Goal: Information Seeking & Learning: Learn about a topic

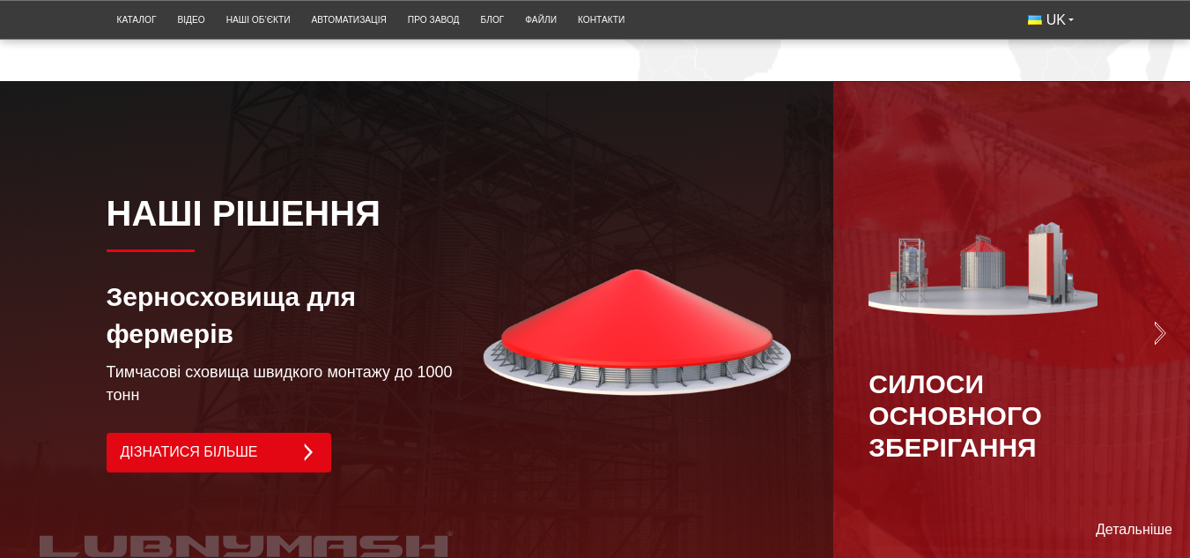
scroll to position [1233, 0]
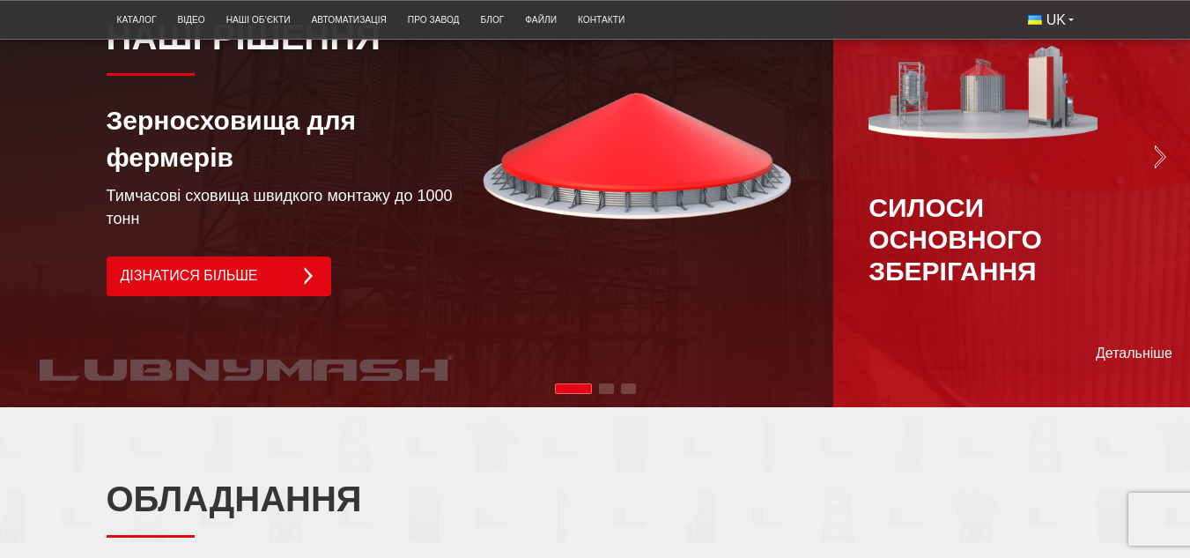
click at [1151, 179] on div "Силоси основного зберігання" at bounding box center [1011, 156] width 285 height 261
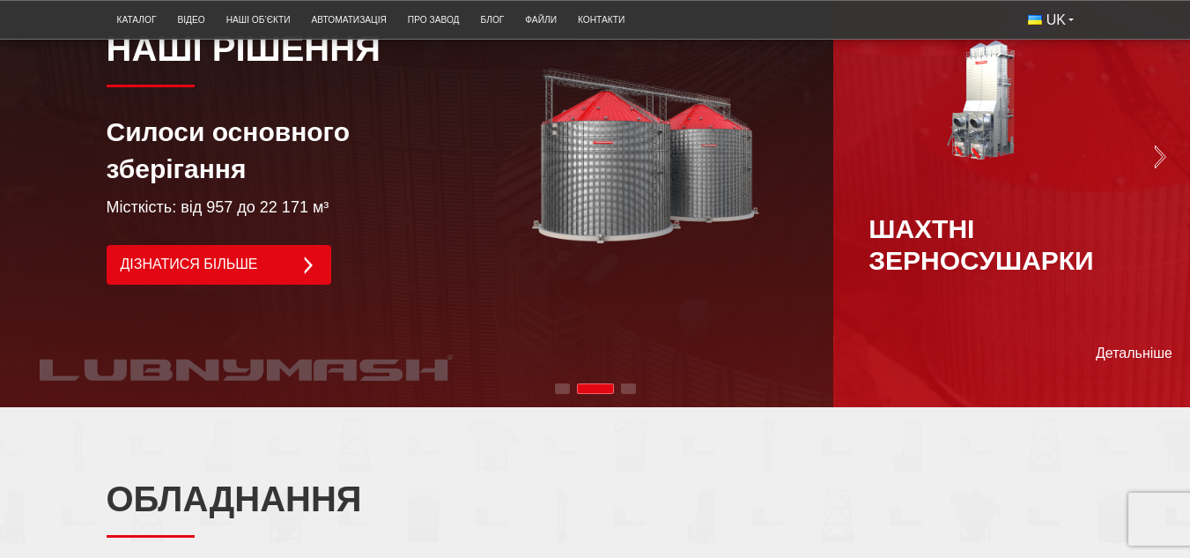
click at [1164, 169] on img "Next slide" at bounding box center [1160, 156] width 25 height 25
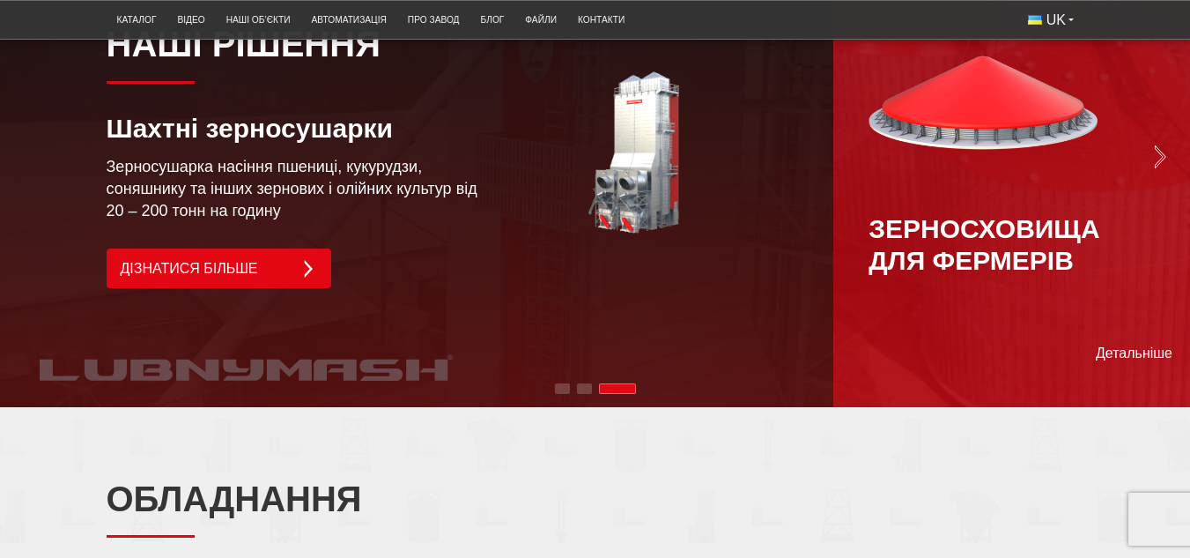
click at [1164, 169] on img "Next slide" at bounding box center [1160, 156] width 25 height 25
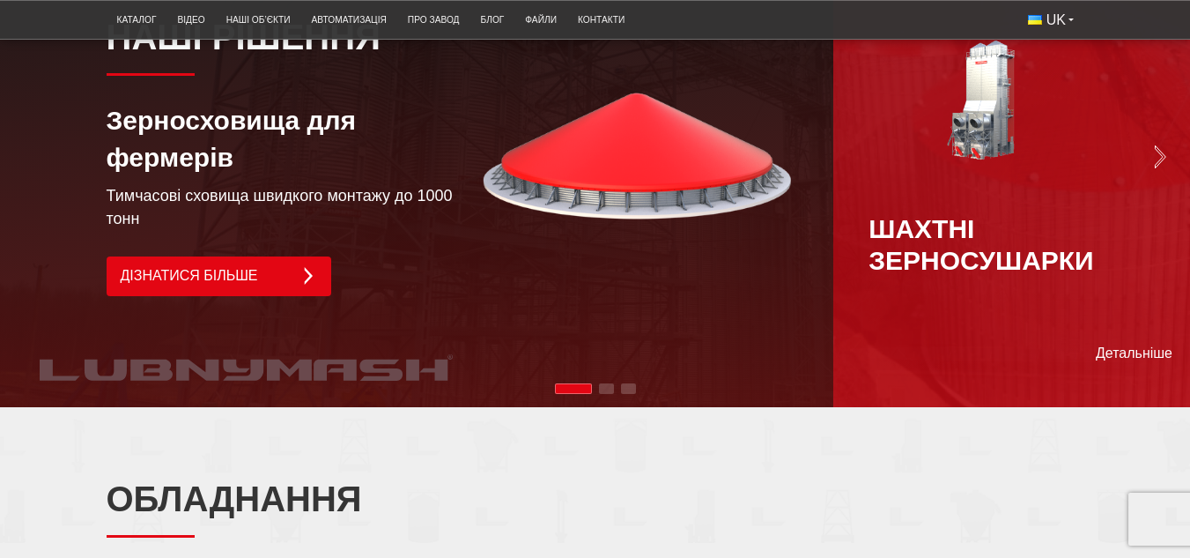
click at [1164, 169] on img "Next slide" at bounding box center [1160, 156] width 25 height 25
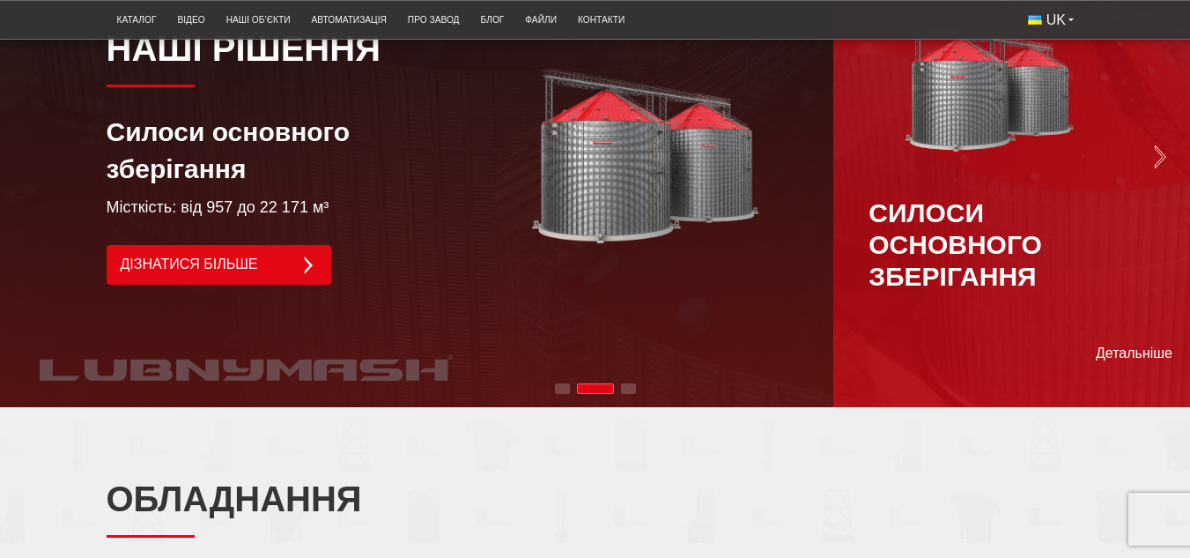
click at [1164, 169] on img "Next slide" at bounding box center [1160, 156] width 25 height 25
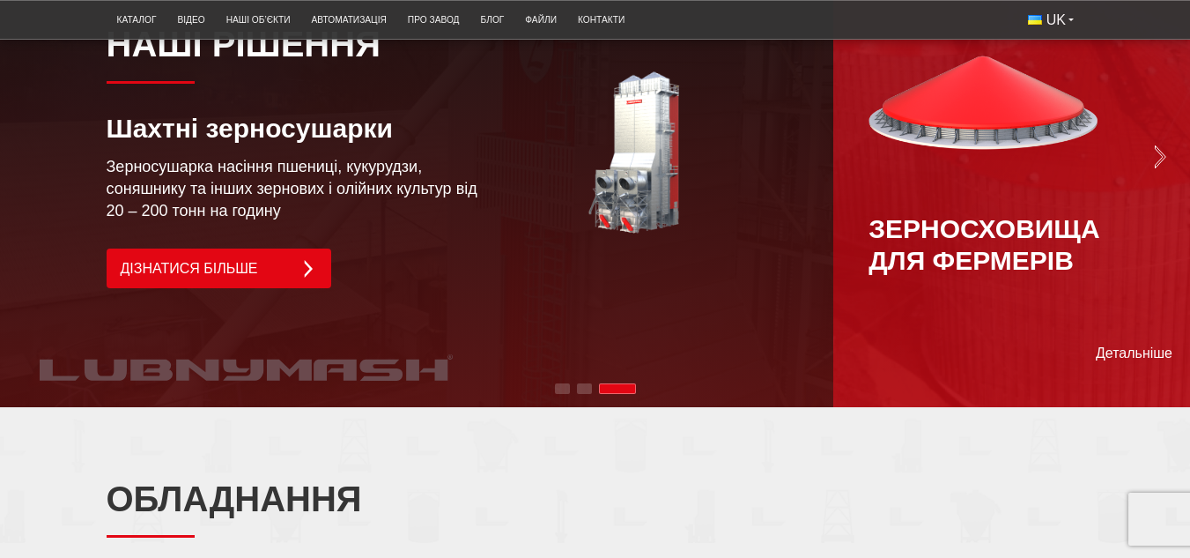
click at [1164, 169] on img "Next slide" at bounding box center [1160, 156] width 25 height 25
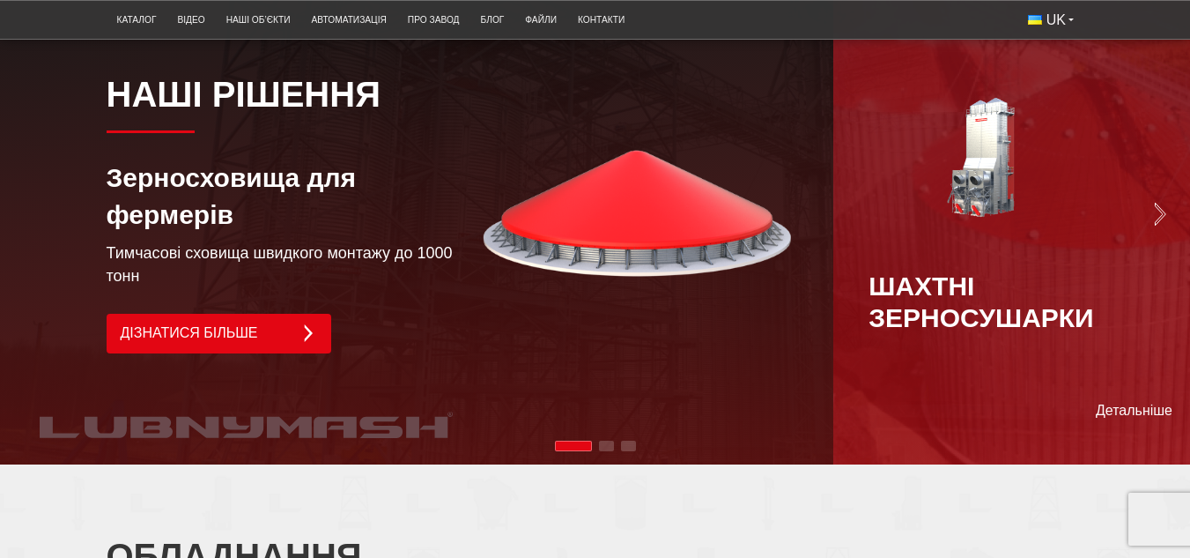
scroll to position [1145, 0]
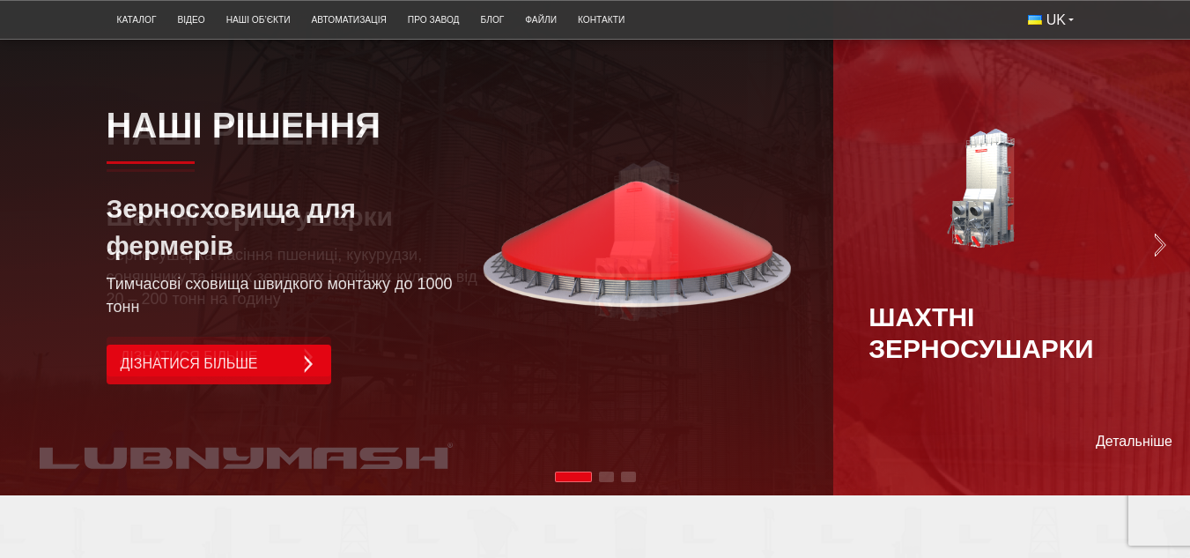
click at [302, 264] on div "Зерносховища для фермерів" at bounding box center [295, 227] width 376 height 74
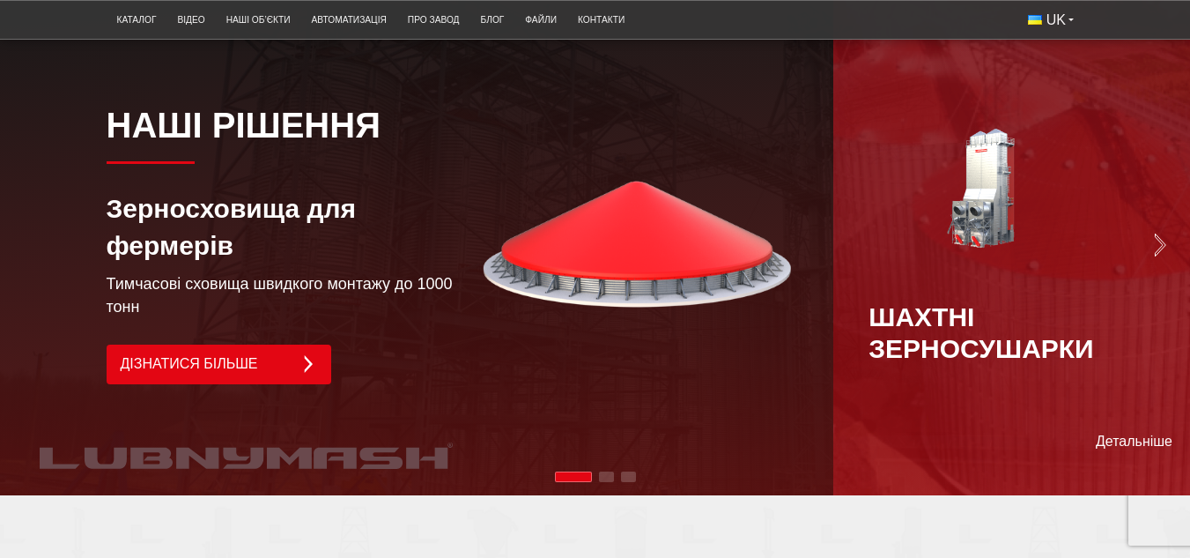
click at [369, 317] on p "Тимчасові сховища швидкого монтажу до 1000 тонн" at bounding box center [295, 295] width 376 height 44
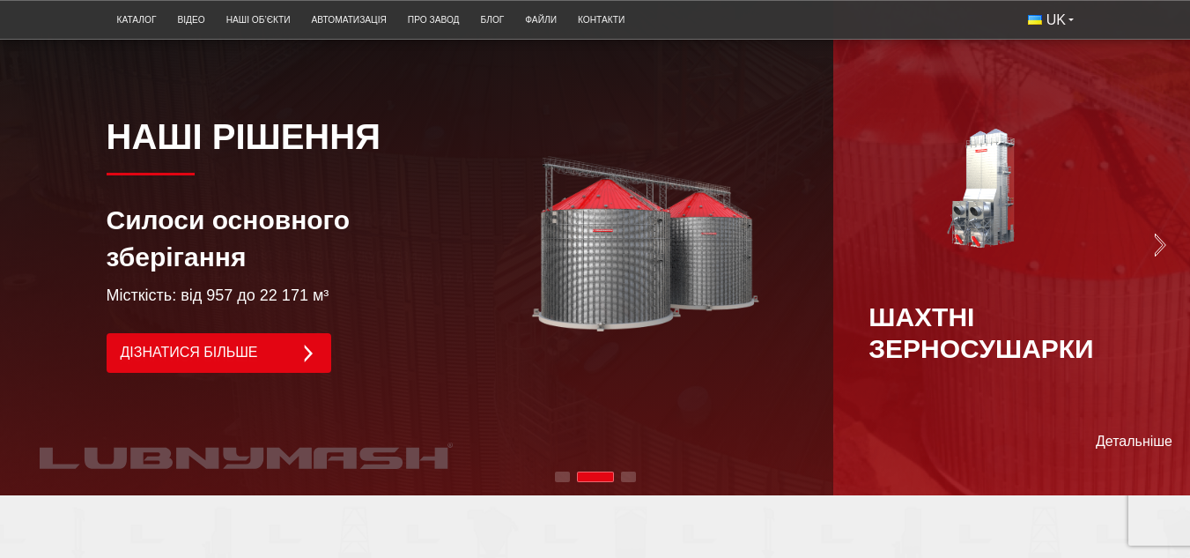
click at [217, 286] on div "Наші рішення Силоси основного зберігання Місткість: від 957 до 22 171 м³ Дізнат…" at bounding box center [295, 244] width 376 height 258
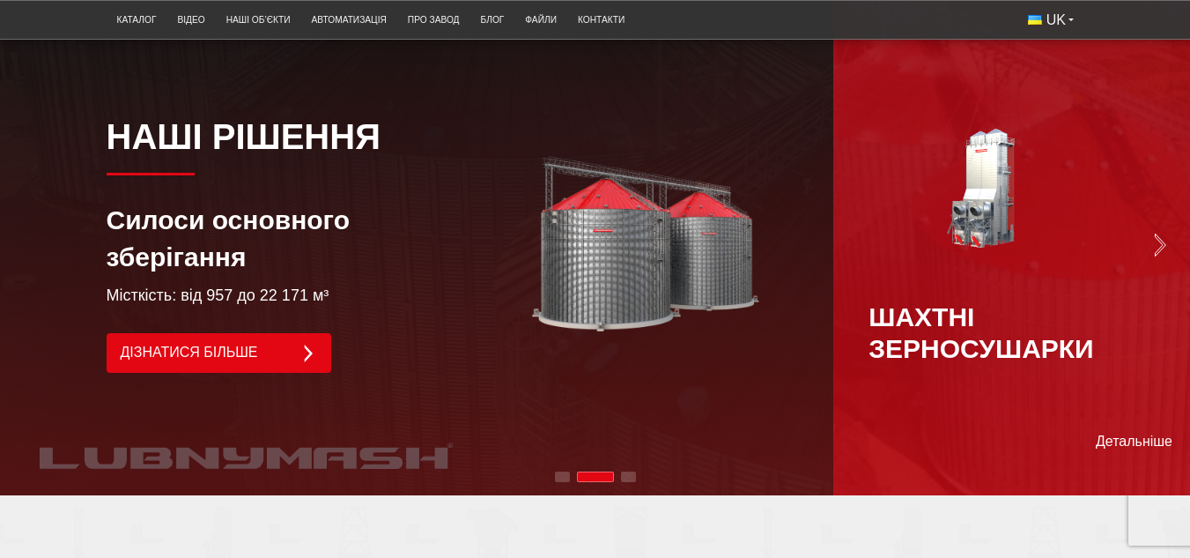
click at [1174, 278] on div "Next slide" at bounding box center [1011, 245] width 357 height 502
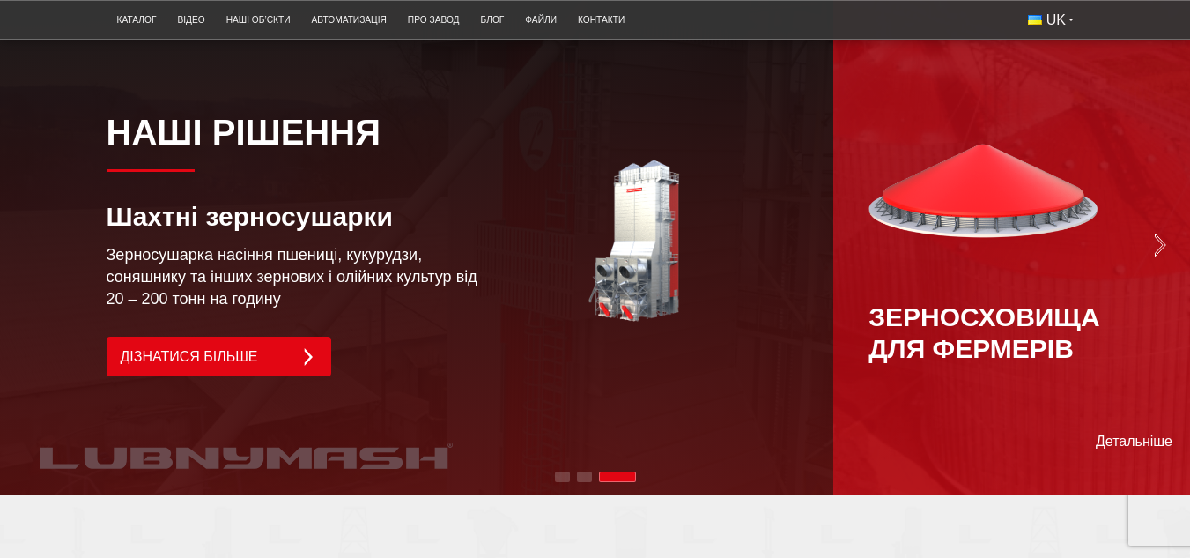
click at [1169, 257] on img "Next slide" at bounding box center [1160, 245] width 25 height 25
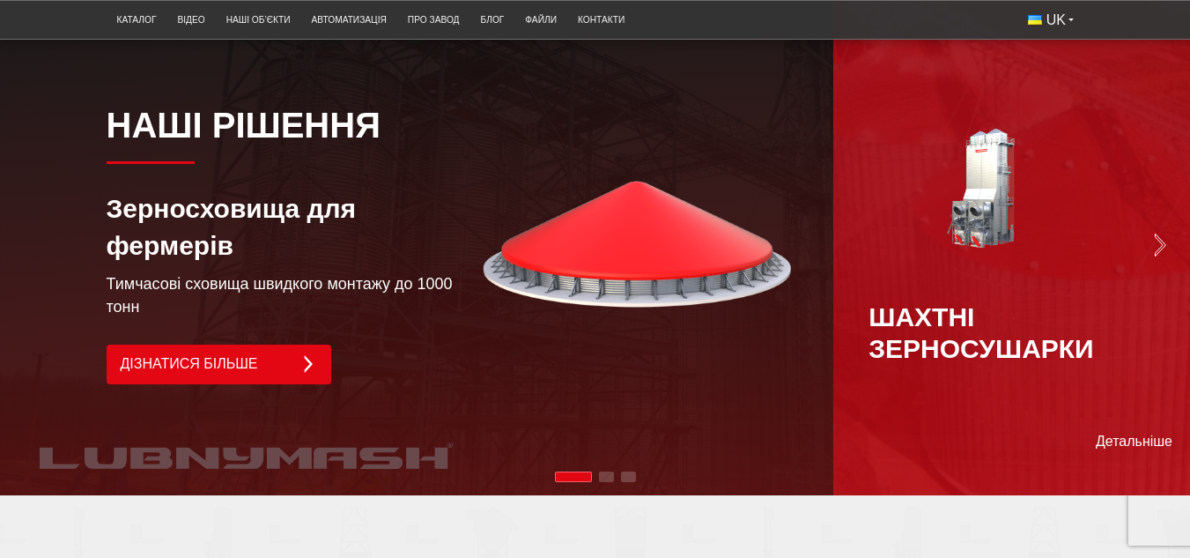
click at [1146, 284] on div "Шахтні зерносушарки" at bounding box center [1011, 244] width 285 height 241
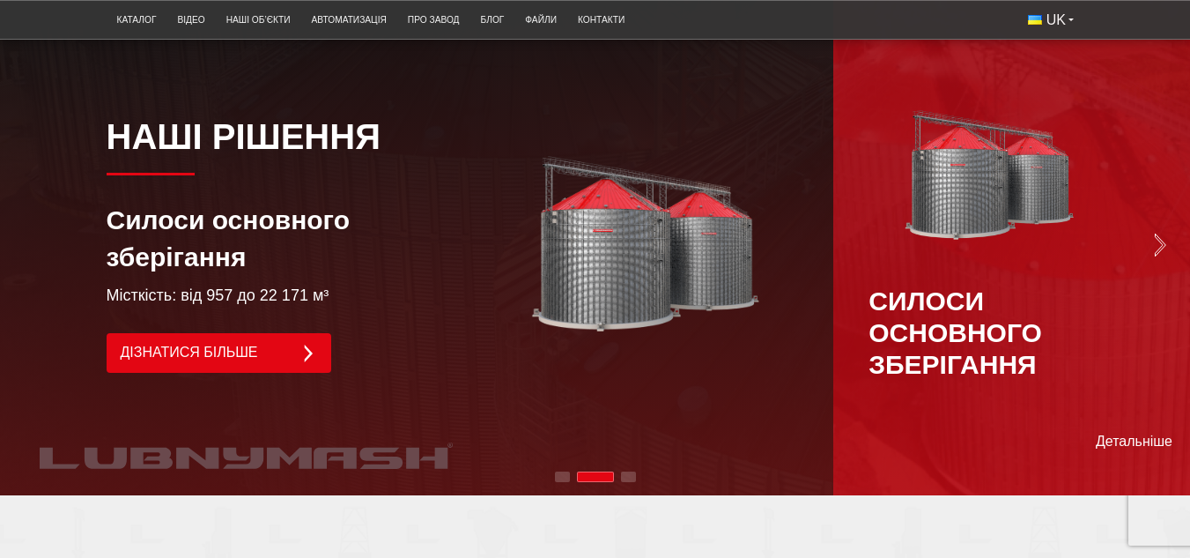
click at [1151, 279] on div "Силоси основного зберігання" at bounding box center [1011, 244] width 285 height 272
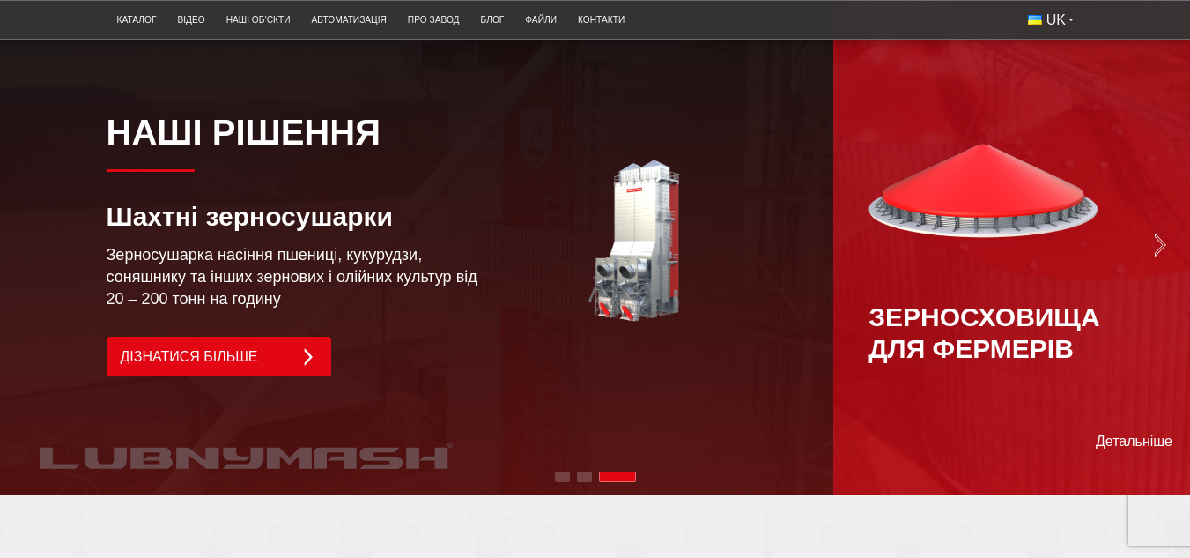
click at [1151, 279] on div "Зерносховища для фермерів" at bounding box center [1011, 244] width 285 height 241
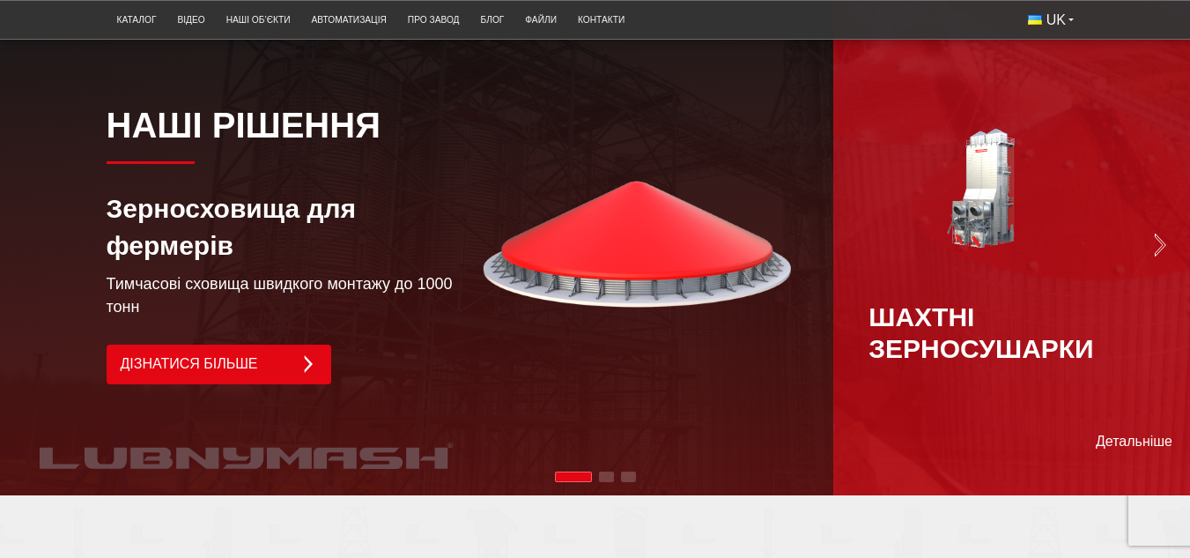
click at [1151, 279] on div "Шахтні зерносушарки" at bounding box center [1011, 244] width 285 height 241
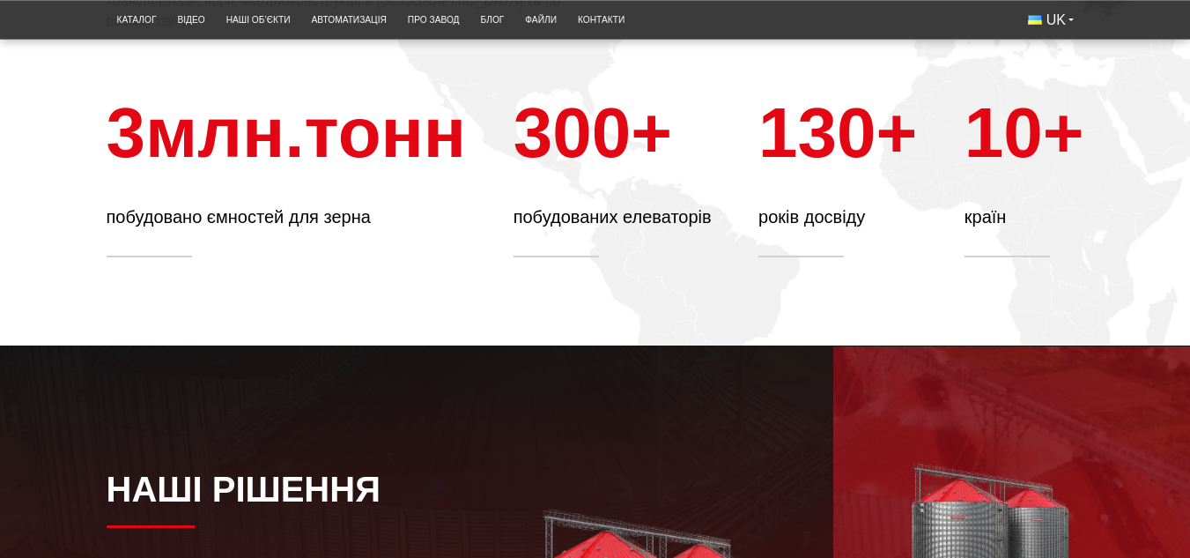
scroll to position [1057, 0]
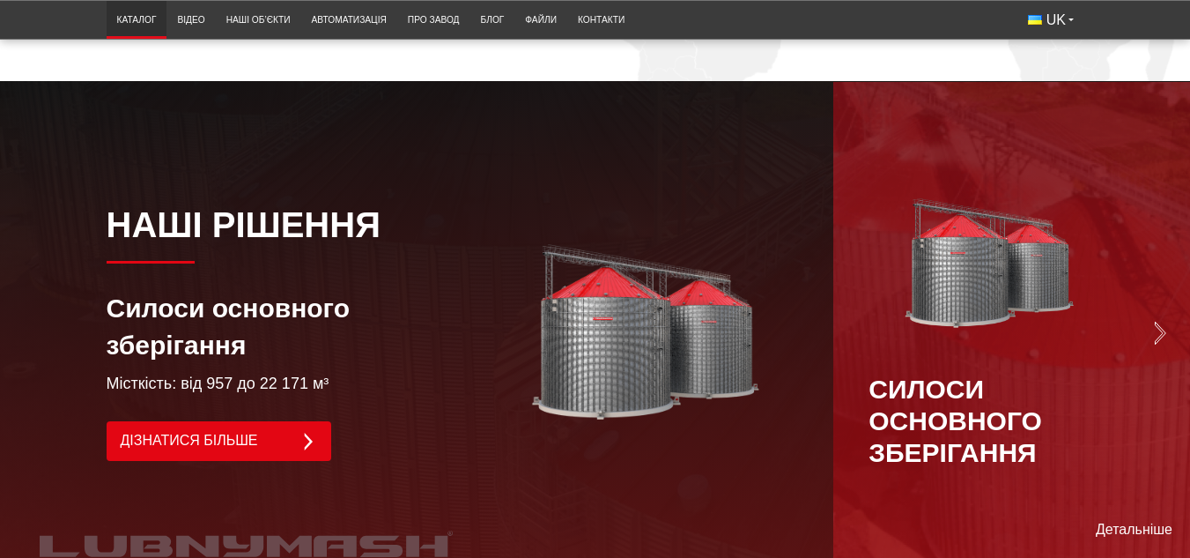
click at [139, 26] on link "Каталог" at bounding box center [137, 19] width 61 height 29
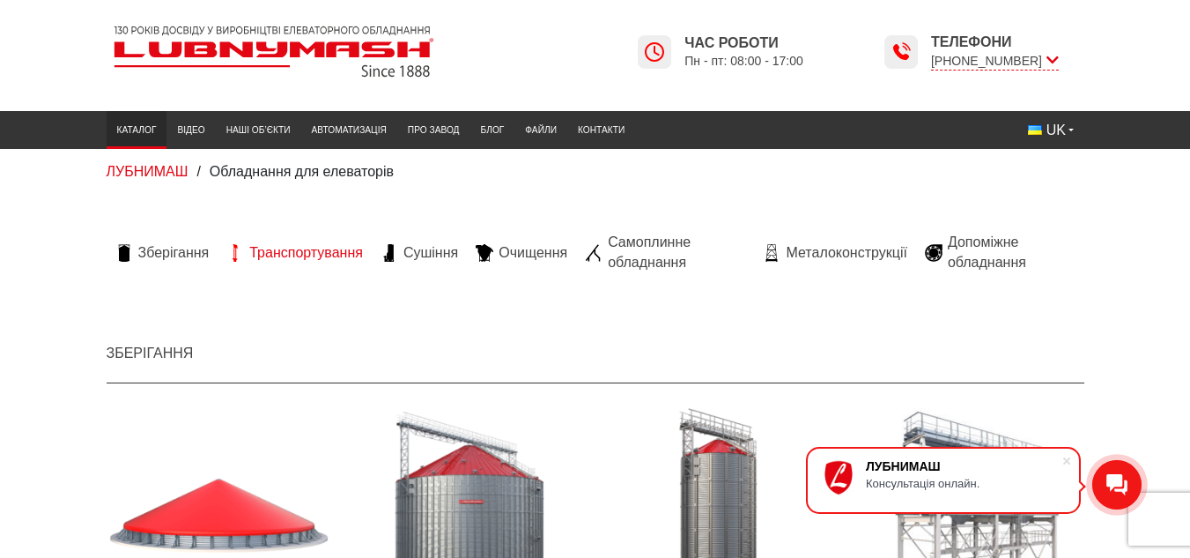
click at [310, 260] on span "Транспортування" at bounding box center [306, 252] width 114 height 19
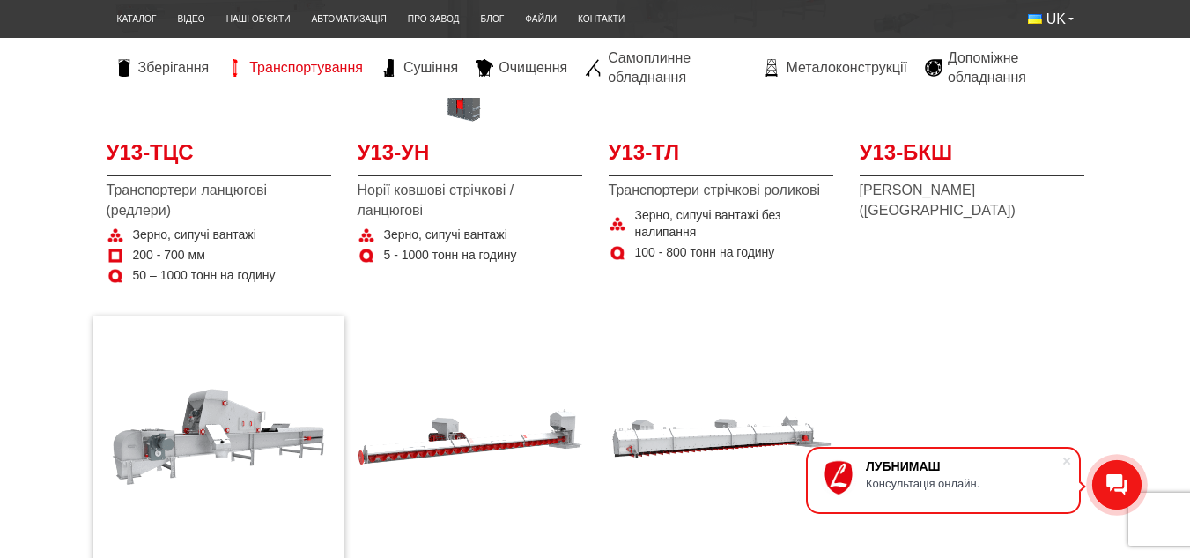
scroll to position [766, 0]
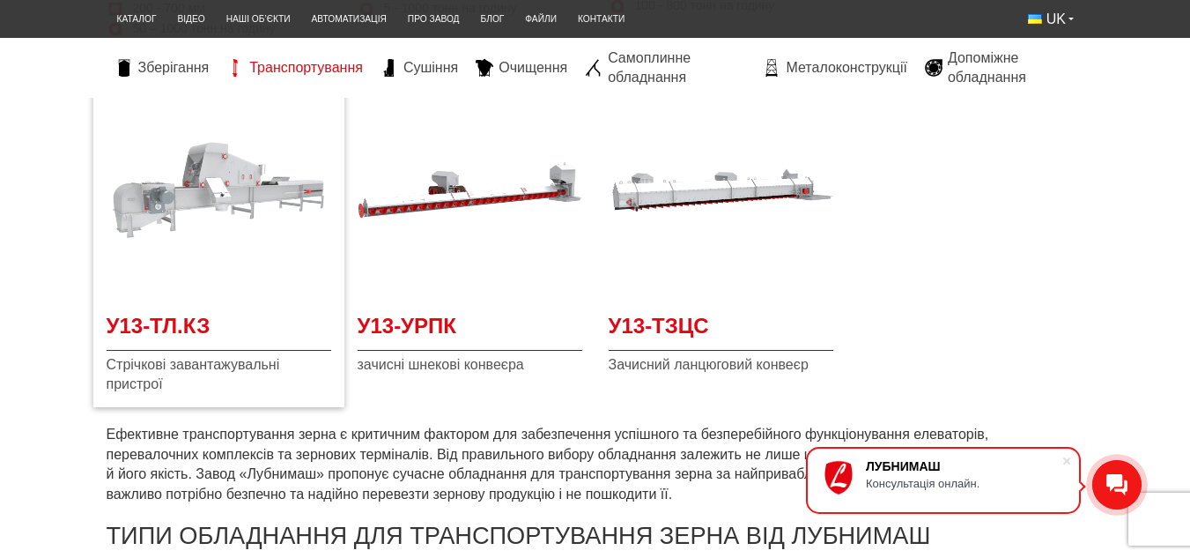
click at [220, 299] on img at bounding box center [219, 190] width 225 height 225
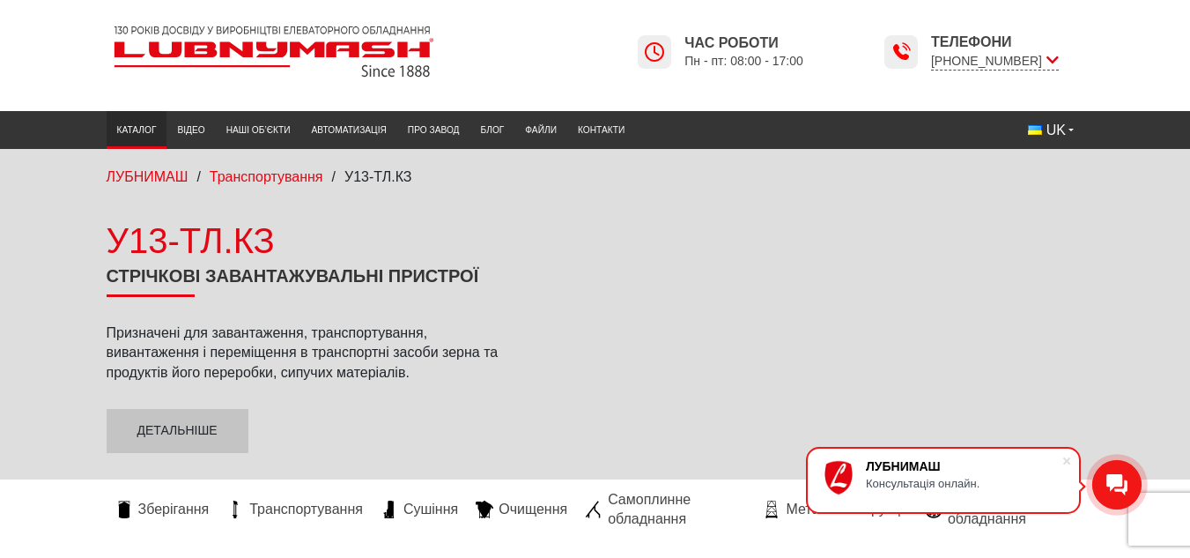
click at [123, 127] on link "Каталог" at bounding box center [137, 129] width 61 height 29
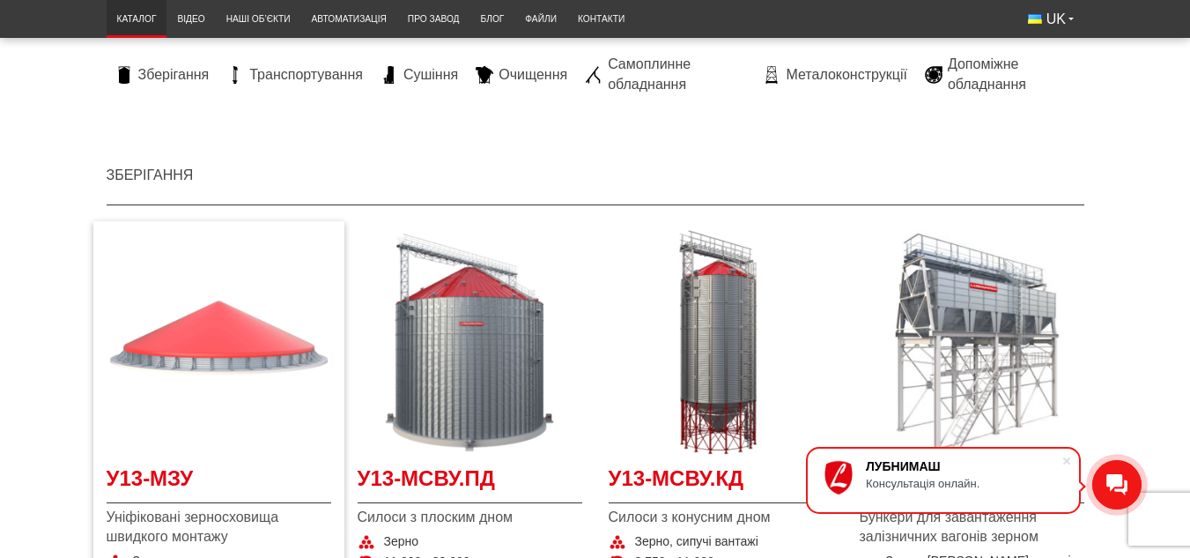
scroll to position [176, 0]
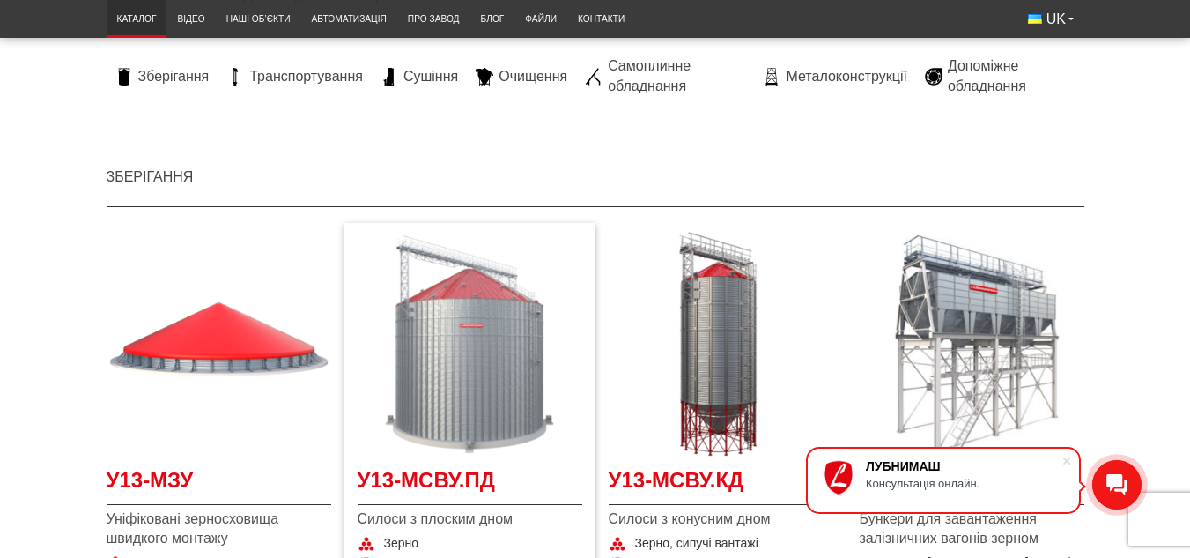
click at [465, 352] on img "Детальніше У13-МСВУ.ПД" at bounding box center [470, 344] width 225 height 225
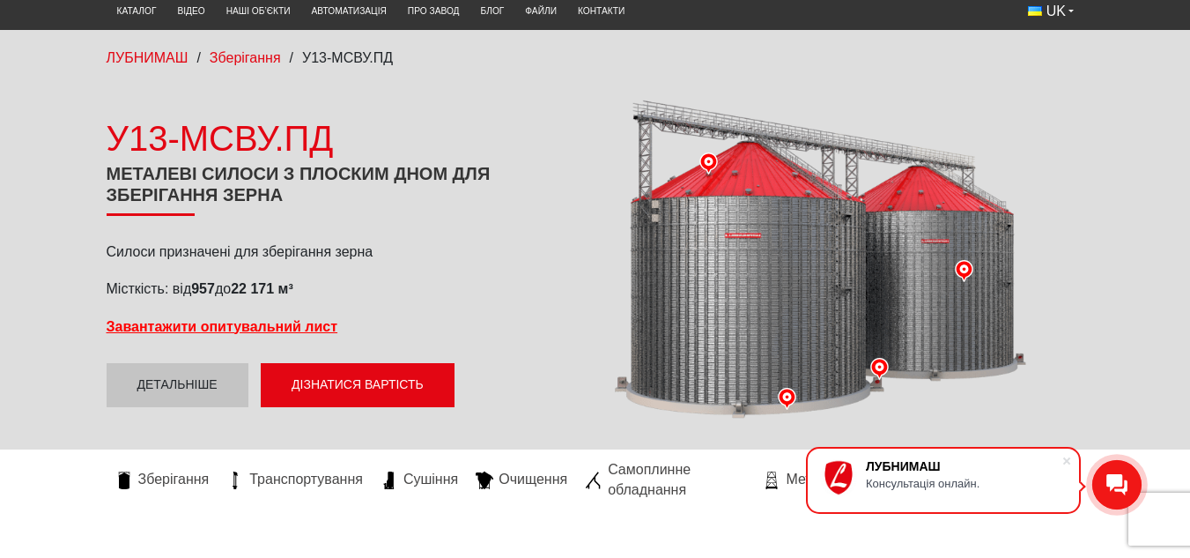
scroll to position [88, 0]
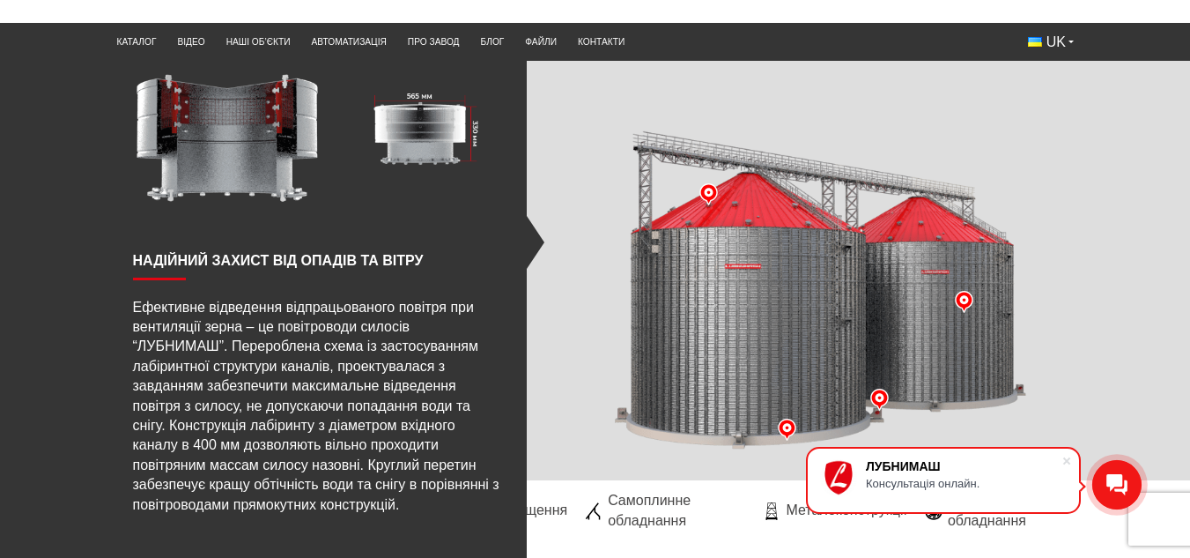
click at [709, 198] on img at bounding box center [709, 194] width 22 height 22
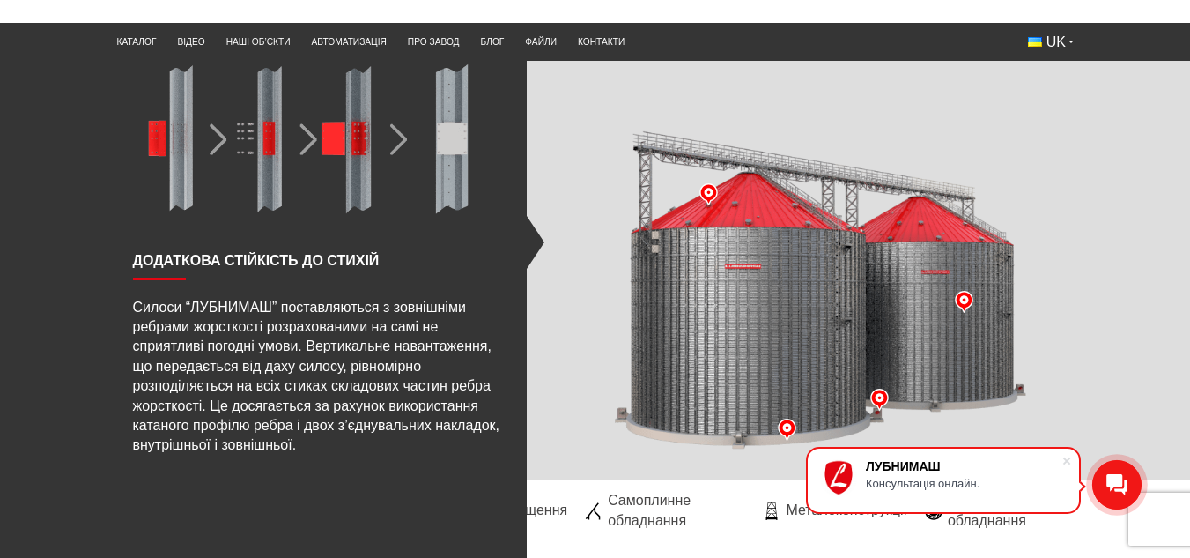
click at [963, 301] on img at bounding box center [964, 302] width 22 height 22
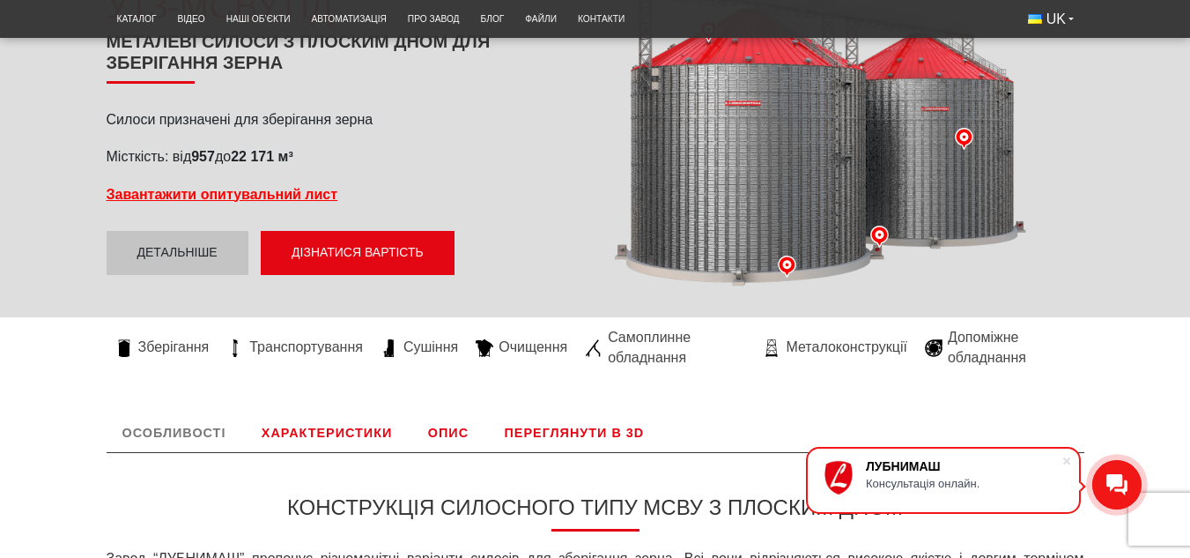
scroll to position [441, 0]
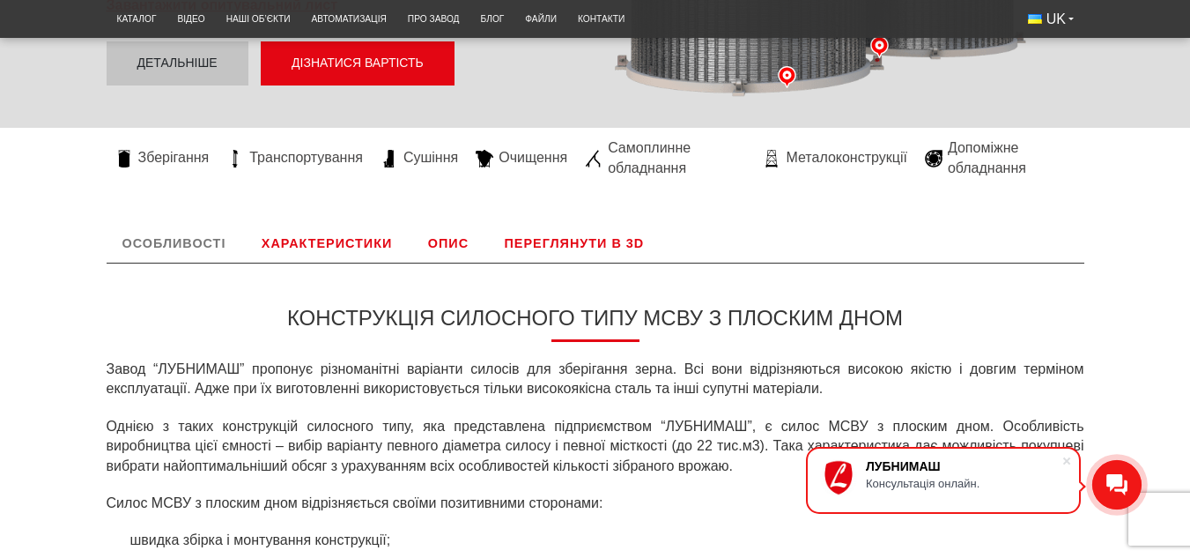
click at [538, 242] on link "Переглянути в 3D" at bounding box center [575, 243] width 172 height 39
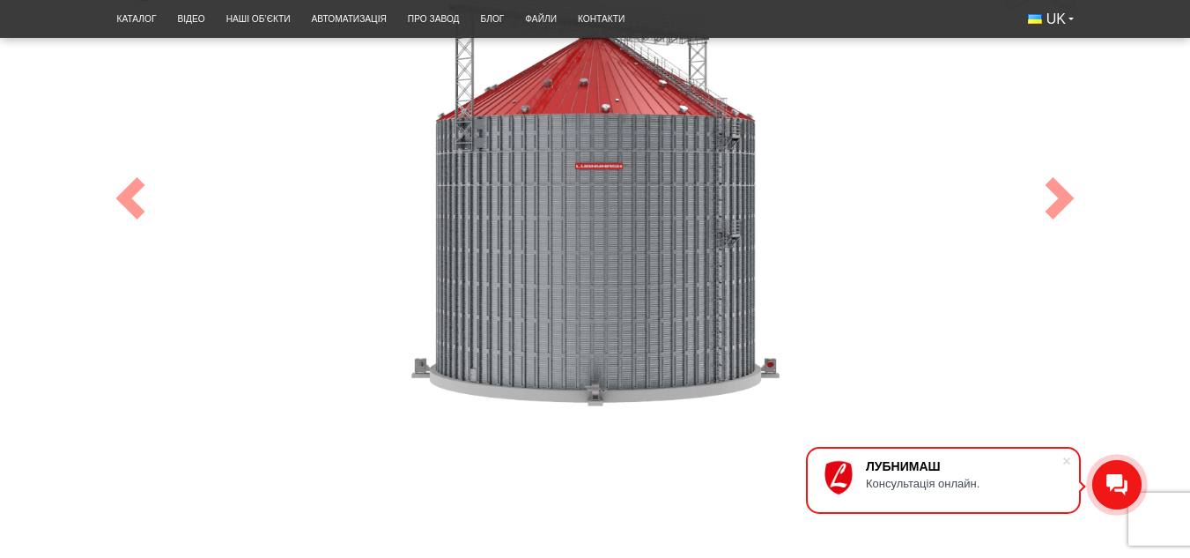
scroll to position [779, 0]
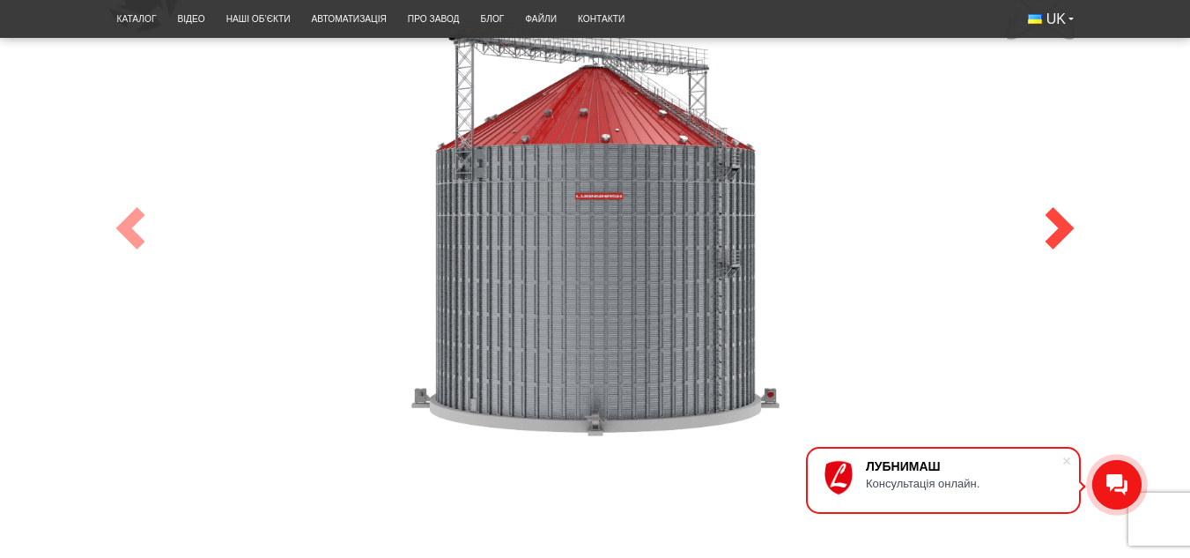
click at [1051, 227] on span at bounding box center [1060, 228] width 42 height 42
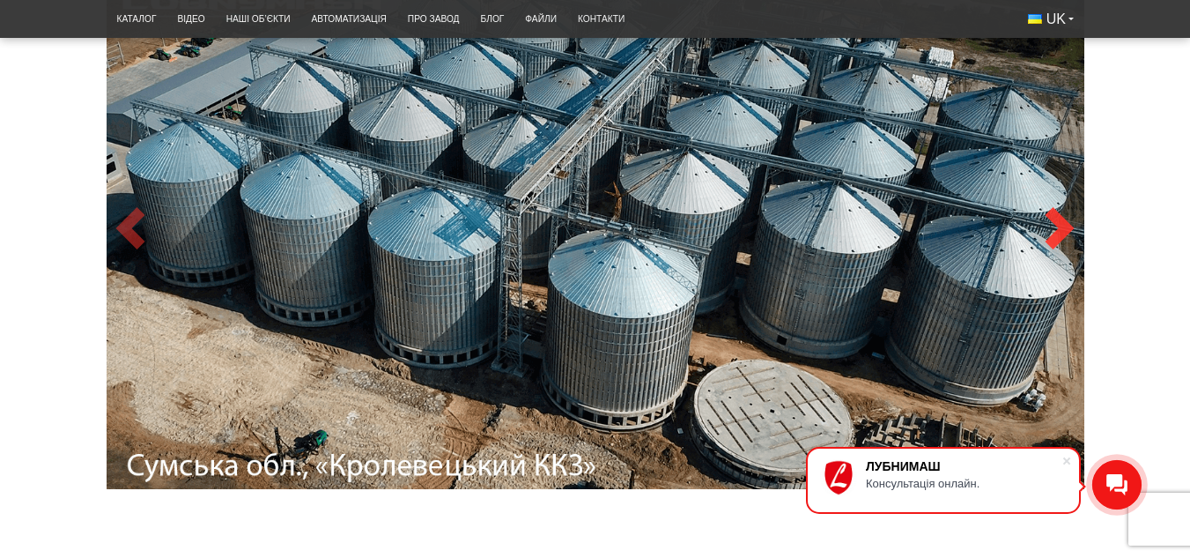
click at [1058, 233] on span at bounding box center [1060, 228] width 42 height 42
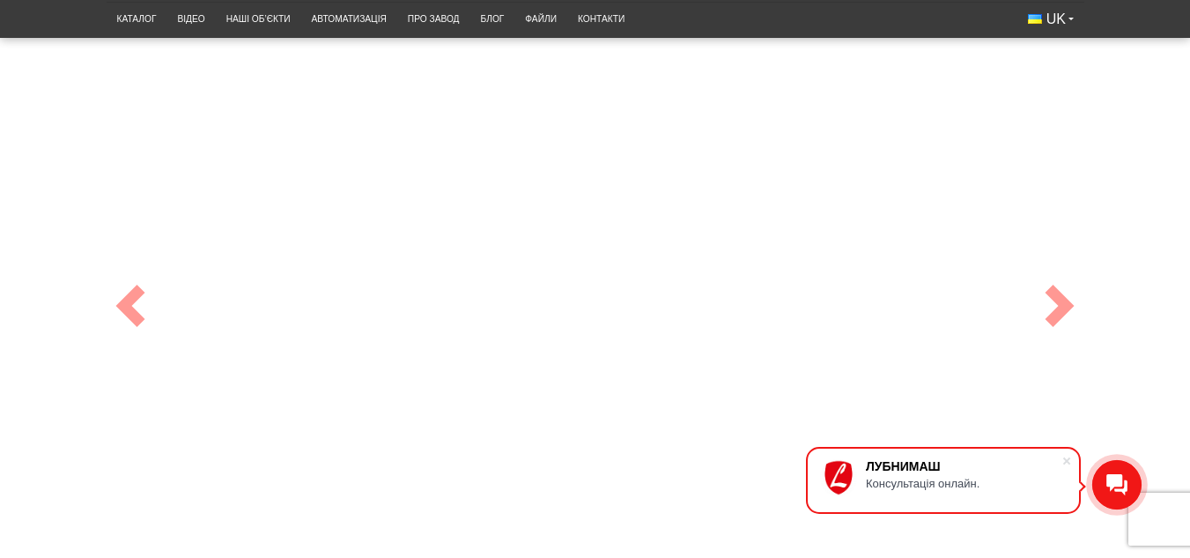
scroll to position [603, 0]
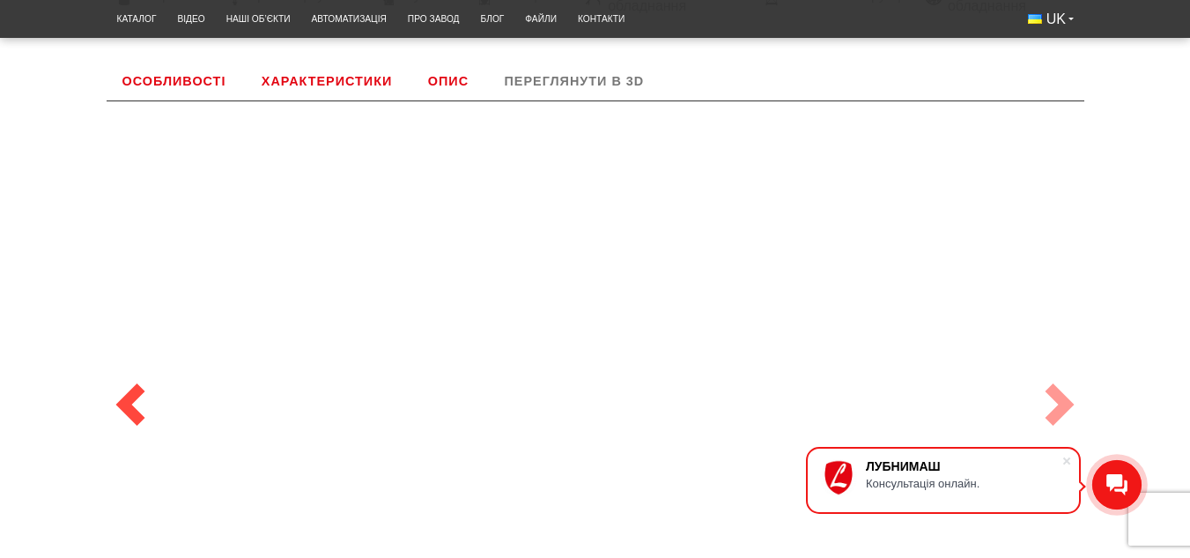
click at [130, 411] on span at bounding box center [130, 404] width 42 height 42
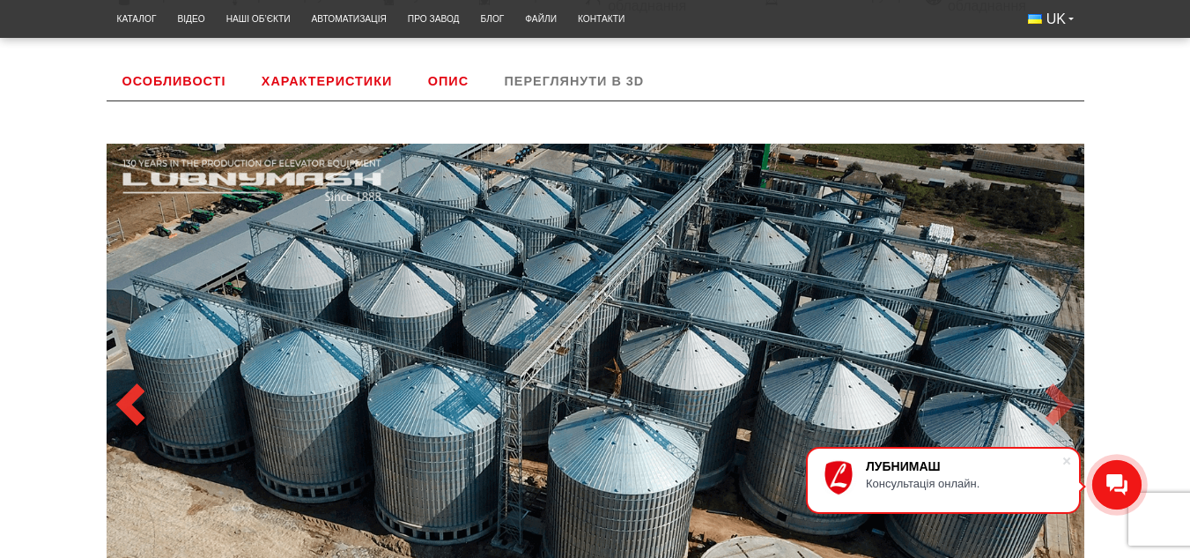
click at [122, 405] on span at bounding box center [130, 404] width 42 height 42
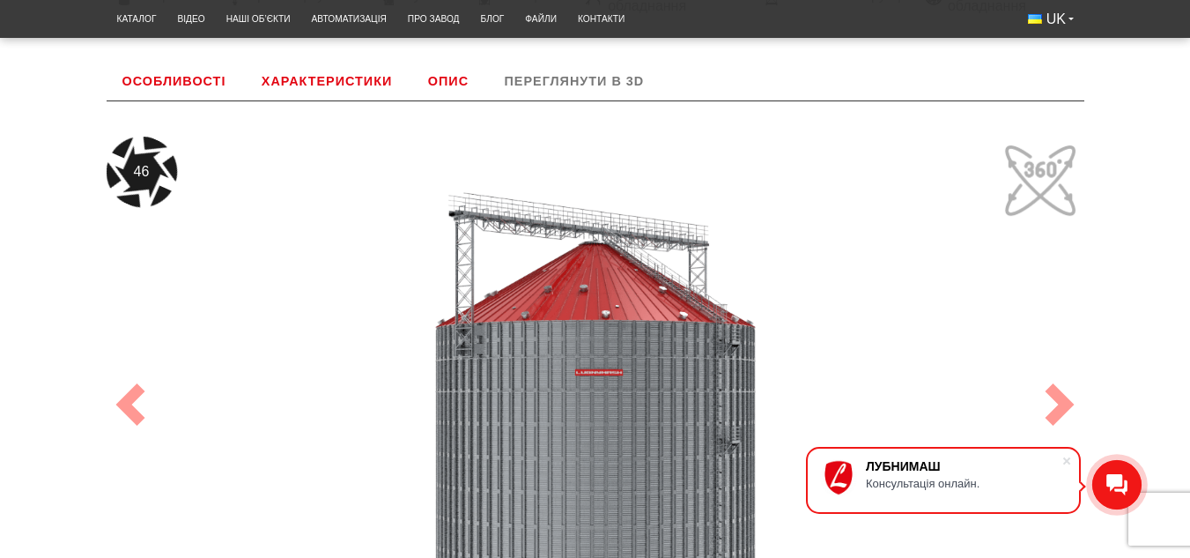
click at [1031, 399] on div "46" at bounding box center [596, 405] width 978 height 536
click at [1056, 400] on span at bounding box center [1060, 404] width 42 height 42
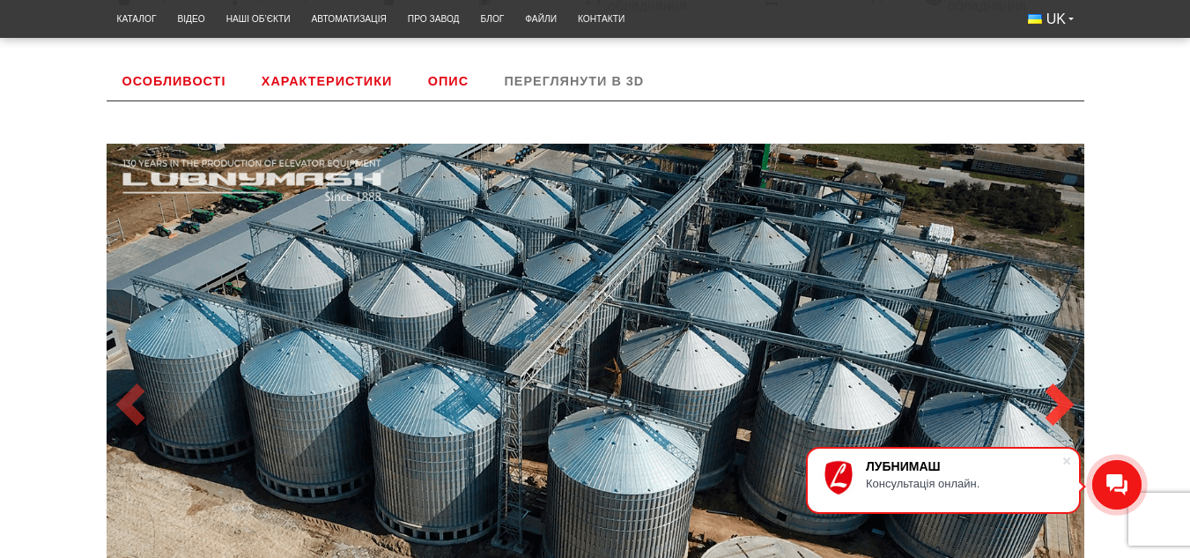
click at [1056, 400] on span at bounding box center [1060, 404] width 42 height 42
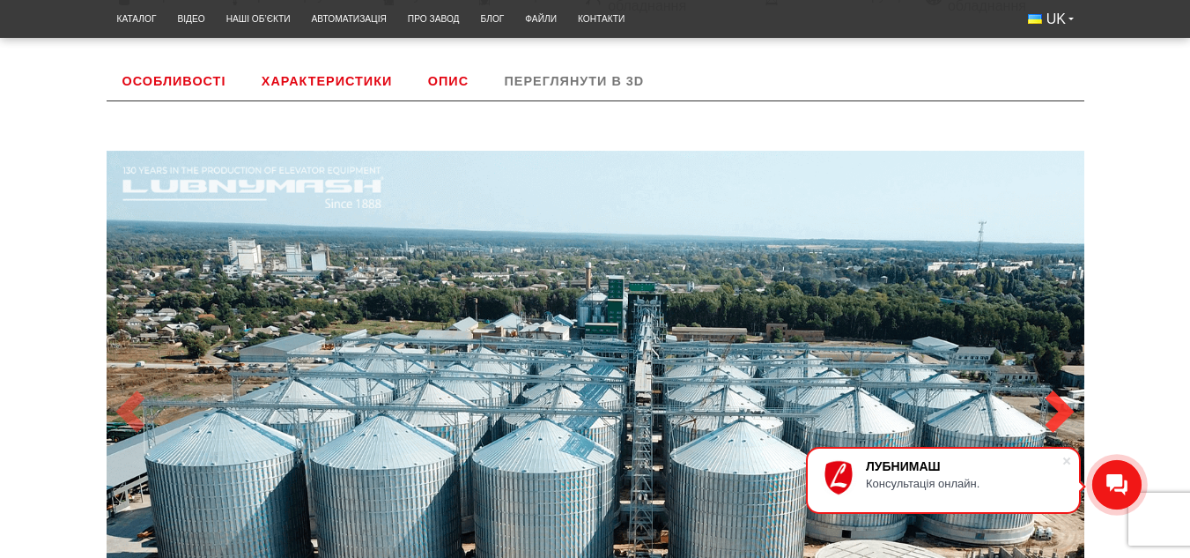
click at [1056, 400] on span at bounding box center [1060, 411] width 42 height 42
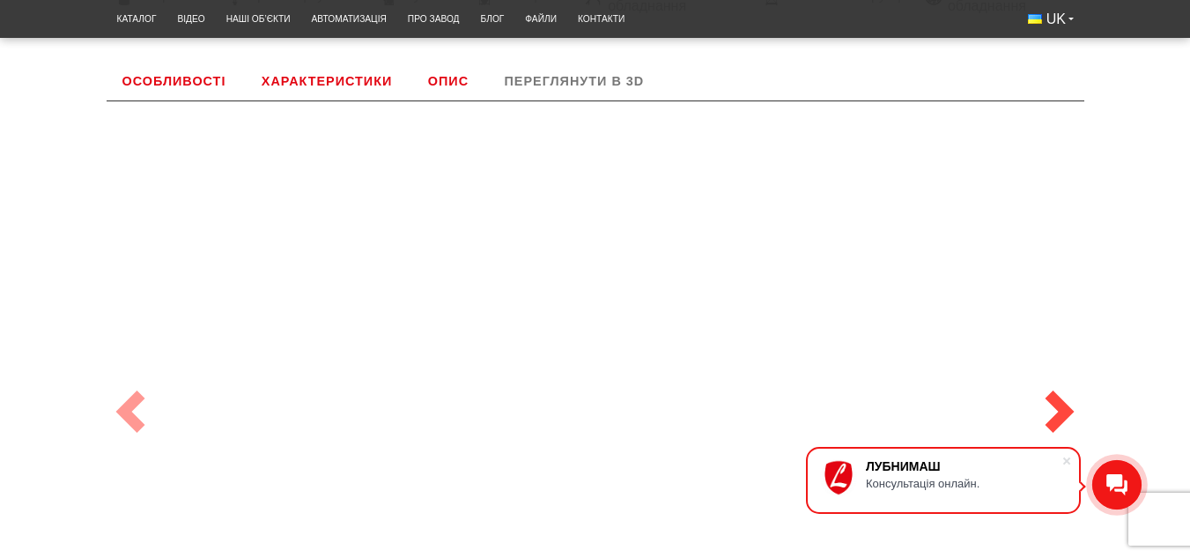
click at [1056, 400] on span at bounding box center [1060, 411] width 42 height 42
drag, startPoint x: 449, startPoint y: 78, endPoint x: 452, endPoint y: 93, distance: 15.2
click at [449, 78] on link "Опис" at bounding box center [448, 81] width 72 height 39
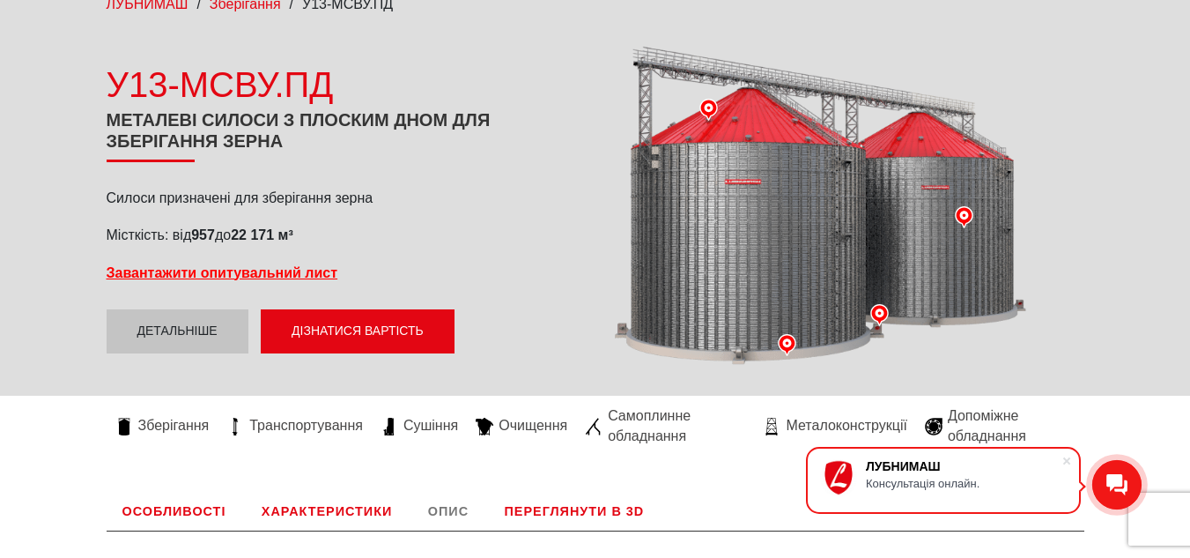
scroll to position [0, 0]
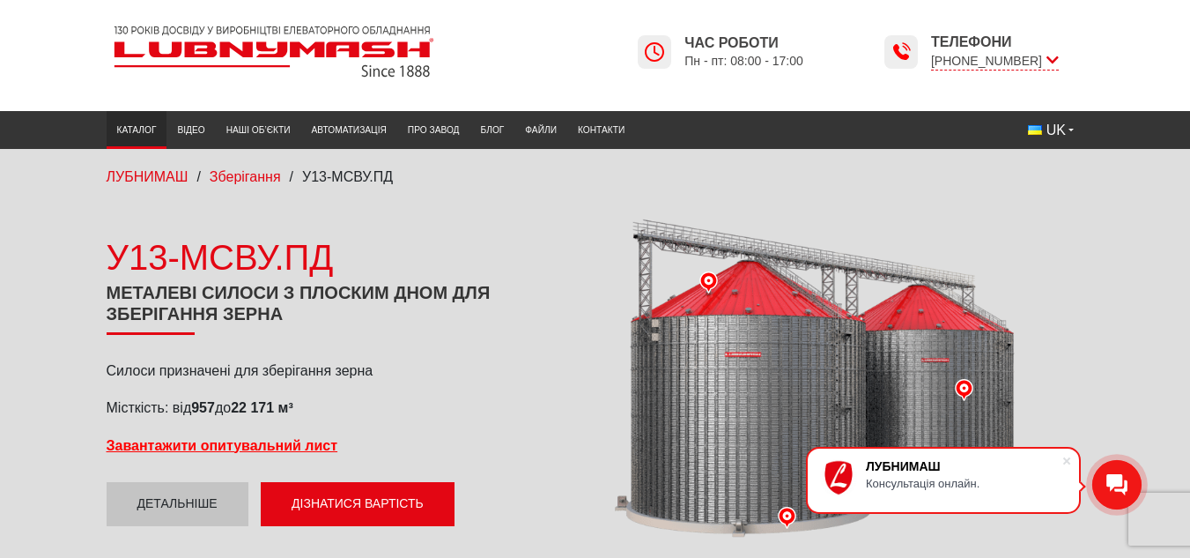
click at [139, 137] on link "Каталог" at bounding box center [137, 129] width 61 height 29
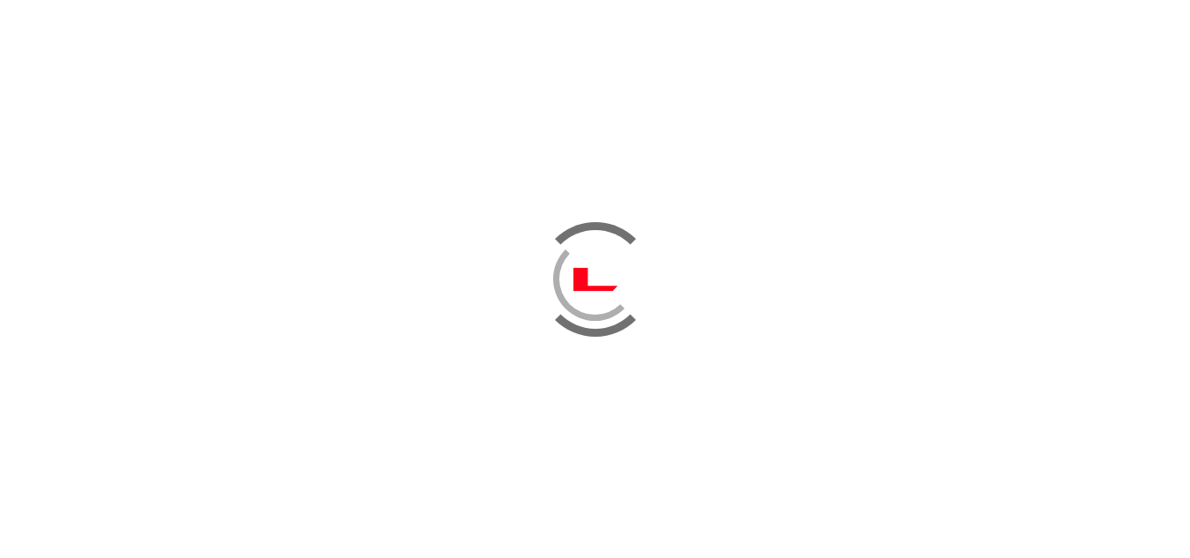
scroll to position [88, 0]
